Goal: Information Seeking & Learning: Learn about a topic

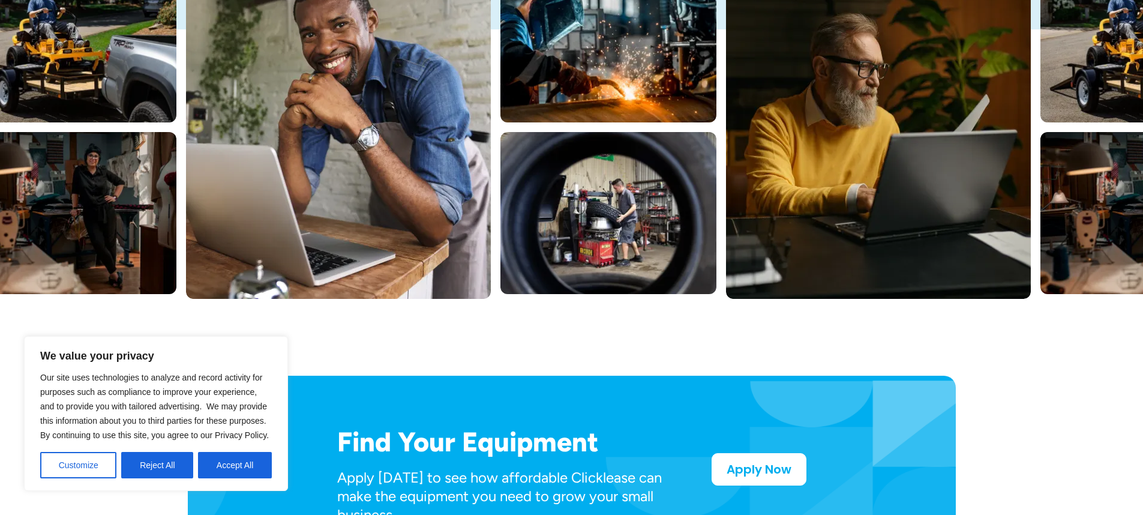
scroll to position [317, 0]
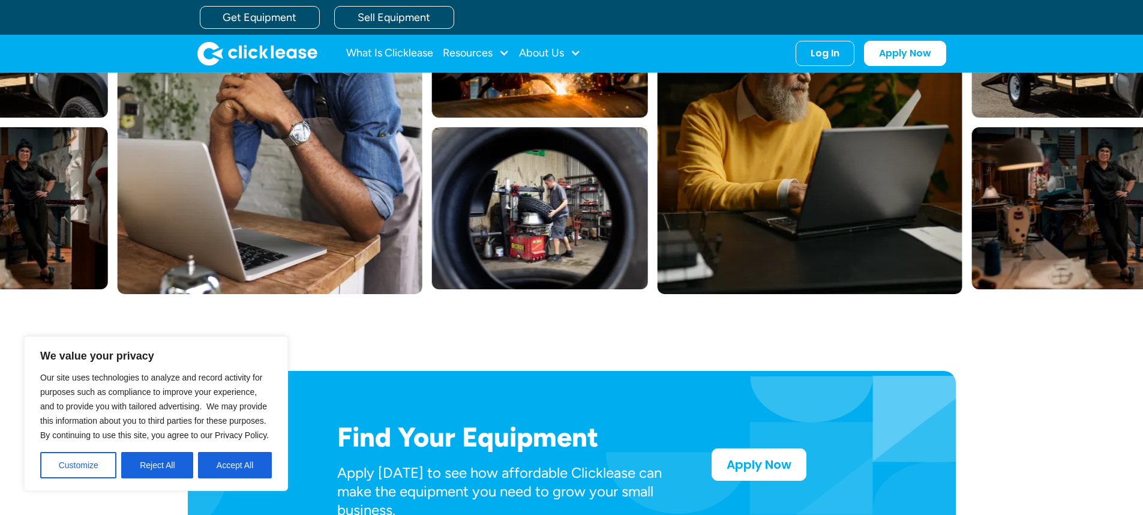
click at [124, 465] on button "Reject All" at bounding box center [157, 465] width 72 height 26
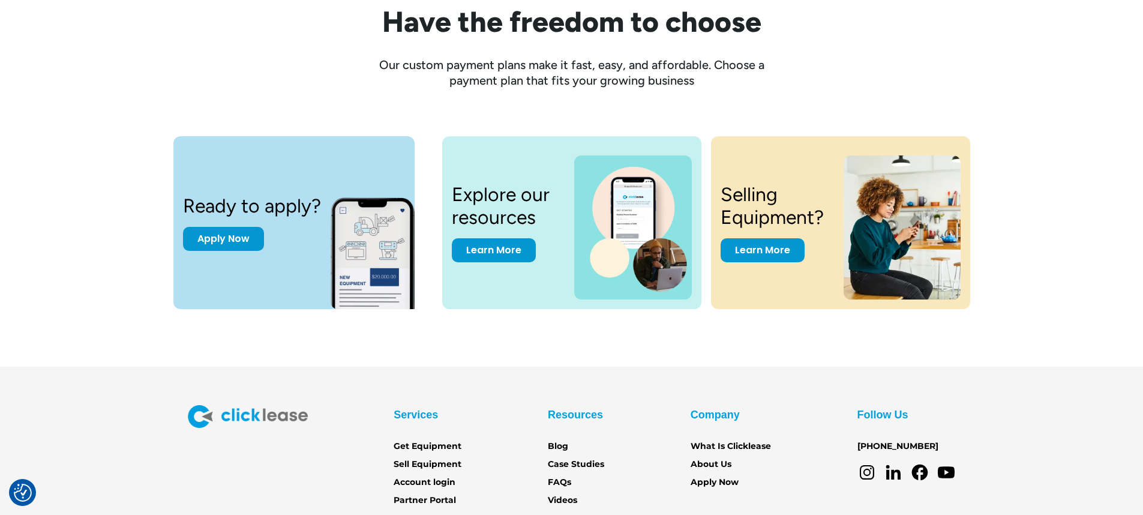
scroll to position [1654, 0]
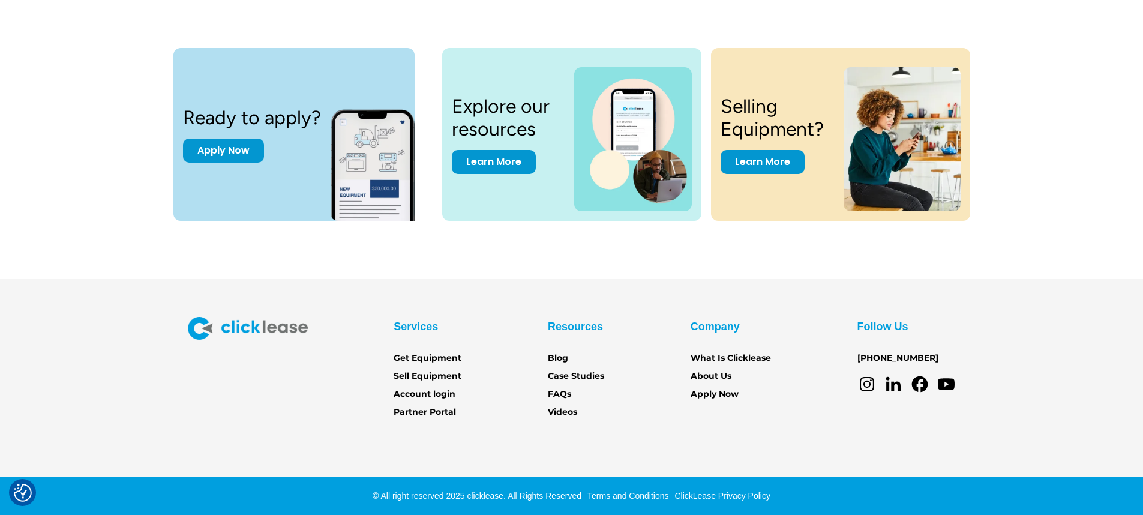
click at [891, 385] on icon at bounding box center [893, 386] width 14 height 10
drag, startPoint x: 162, startPoint y: 251, endPoint x: 153, endPoint y: 262, distance: 14.1
click at [162, 250] on div "Ready to apply? Apply Now Explore our resources Learn More Selling Equipment? L…" at bounding box center [571, 139] width 1095 height 278
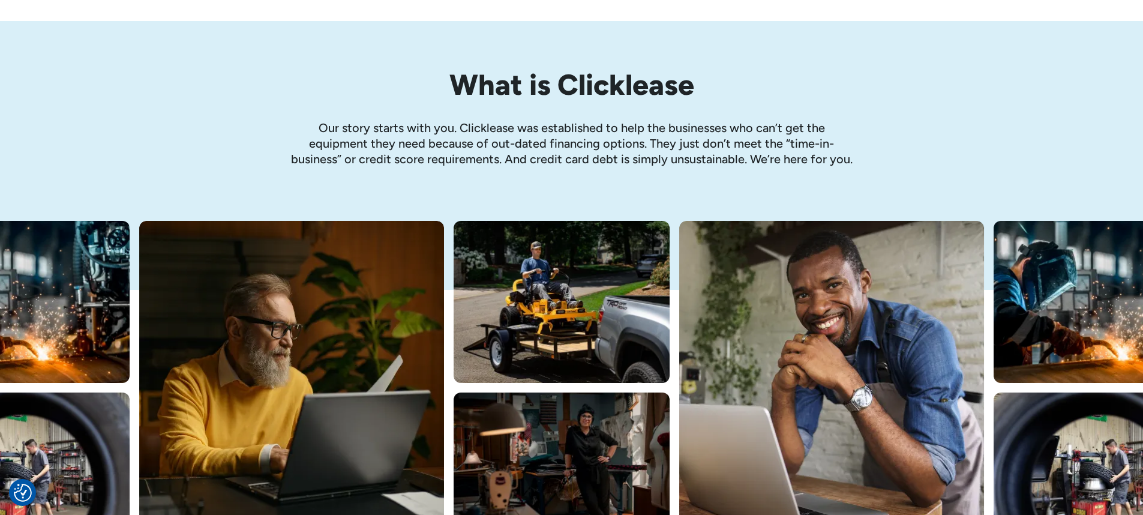
scroll to position [52, 0]
